Goal: Task Accomplishment & Management: Manage account settings

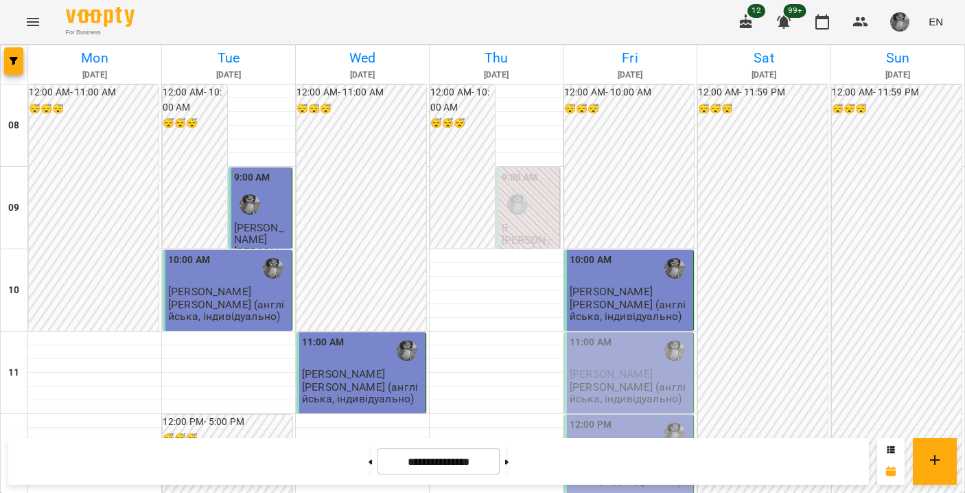
scroll to position [52, 0]
click at [573, 381] on p "[PERSON_NAME] (англійська, індивідуально)" at bounding box center [630, 393] width 121 height 24
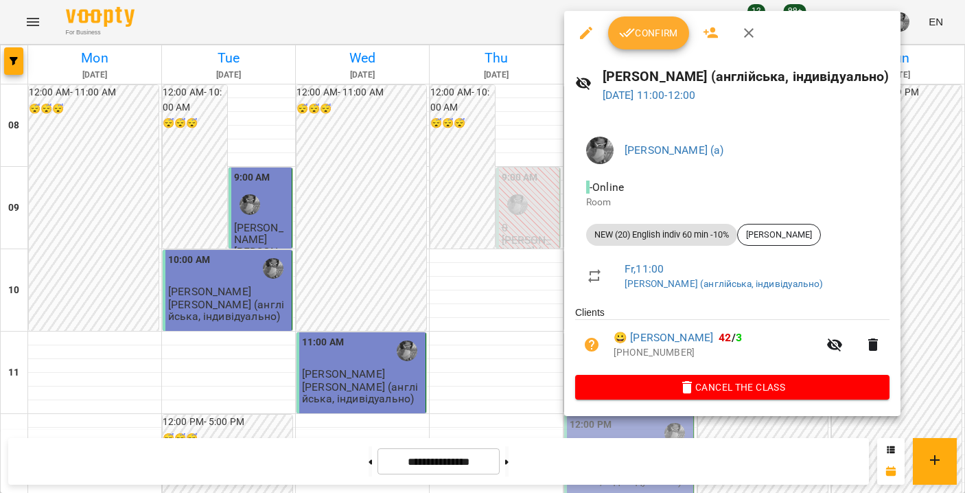
click at [631, 46] on button "Confirm" at bounding box center [648, 32] width 81 height 33
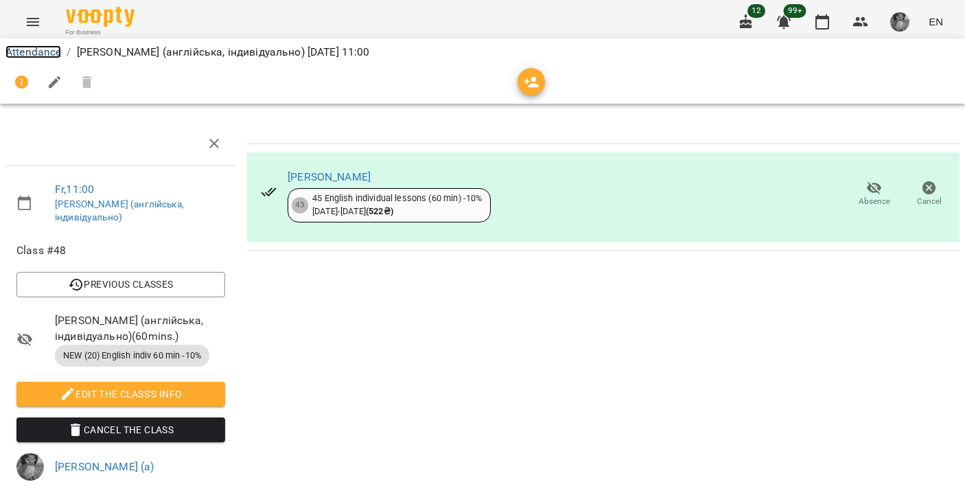
click at [45, 51] on link "Attendance" at bounding box center [33, 51] width 56 height 13
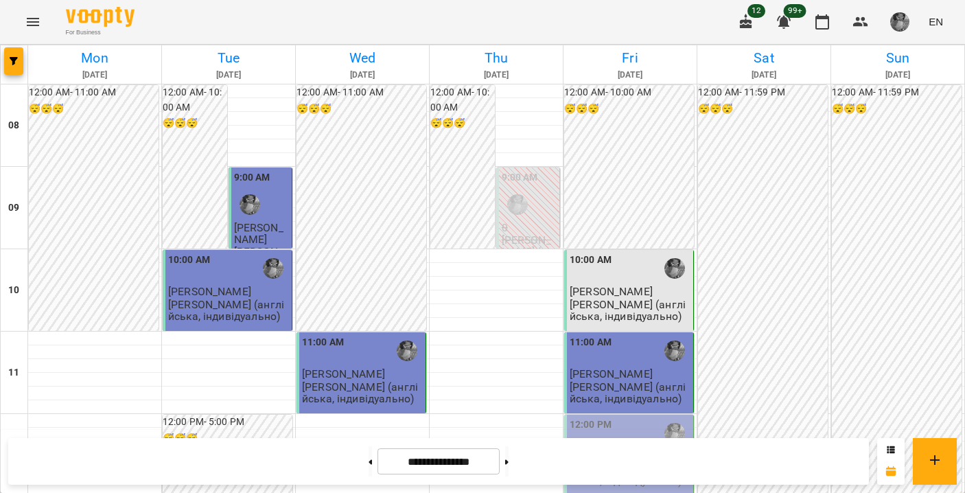
scroll to position [220, 0]
click at [594, 417] on div "12:00 PM" at bounding box center [591, 433] width 42 height 32
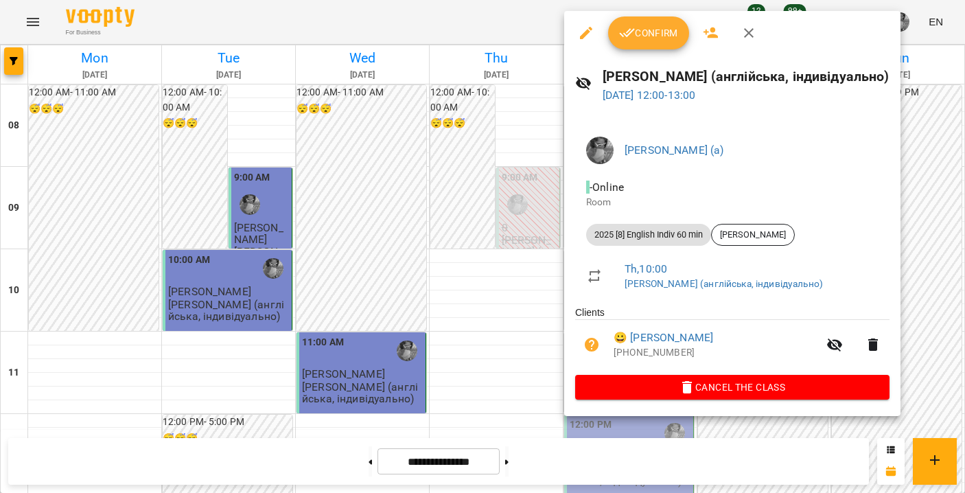
click at [660, 31] on span "Confirm" at bounding box center [648, 33] width 59 height 16
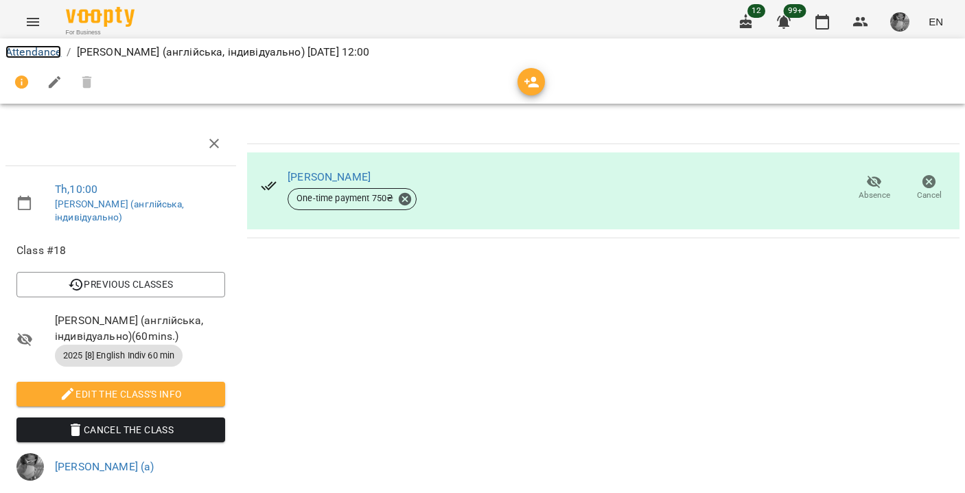
click at [23, 52] on link "Attendance" at bounding box center [33, 51] width 56 height 13
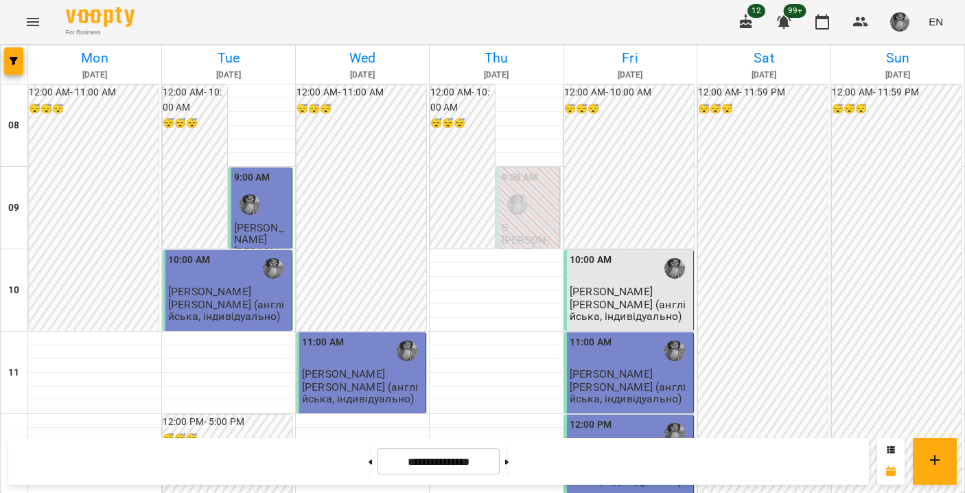
scroll to position [5, 0]
